Goal: Browse casually: Explore the website without a specific task or goal

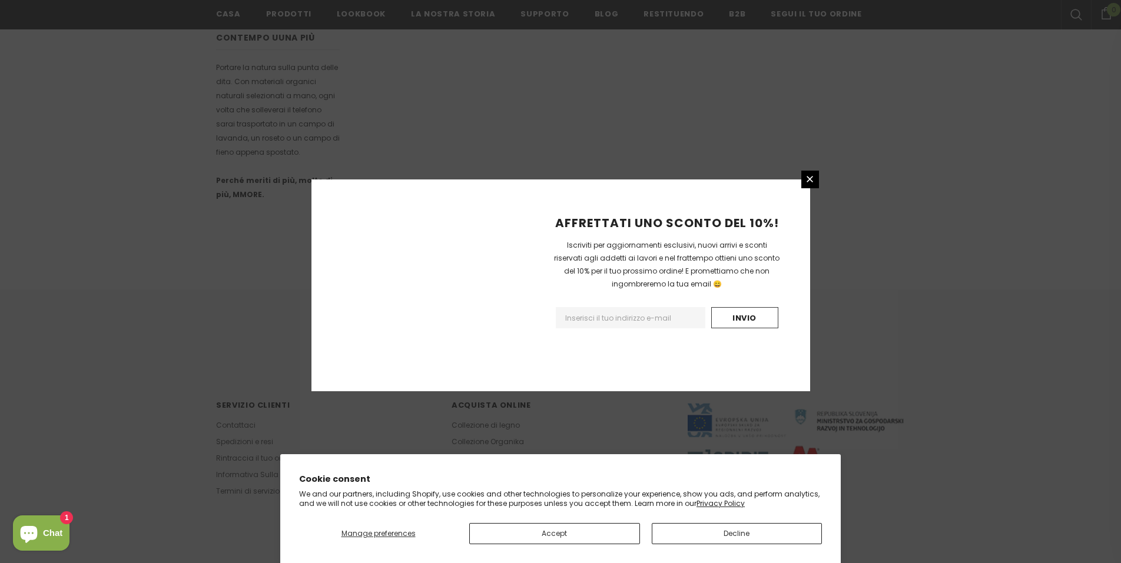
scroll to position [643, 0]
